Goal: Find specific page/section: Find specific page/section

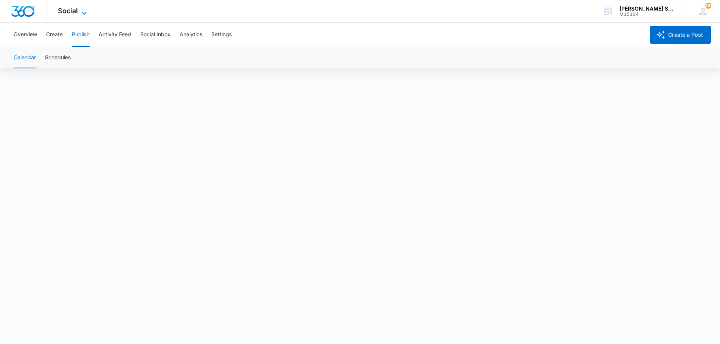
click at [82, 12] on icon at bounding box center [84, 13] width 5 height 3
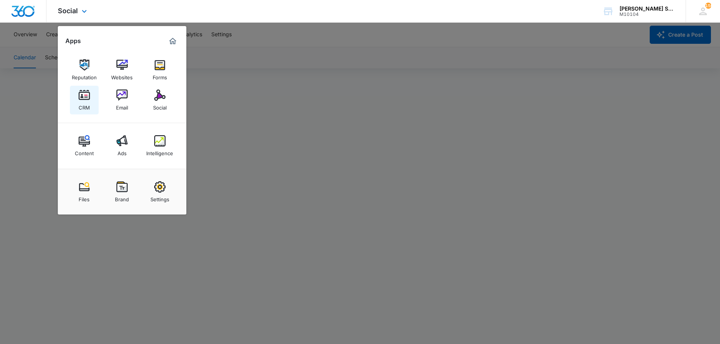
click at [79, 99] on img at bounding box center [84, 95] width 11 height 11
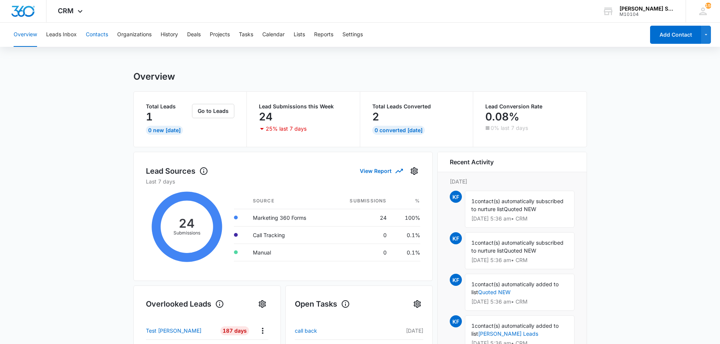
click at [99, 35] on button "Contacts" at bounding box center [97, 35] width 22 height 24
